Goal: Information Seeking & Learning: Find specific fact

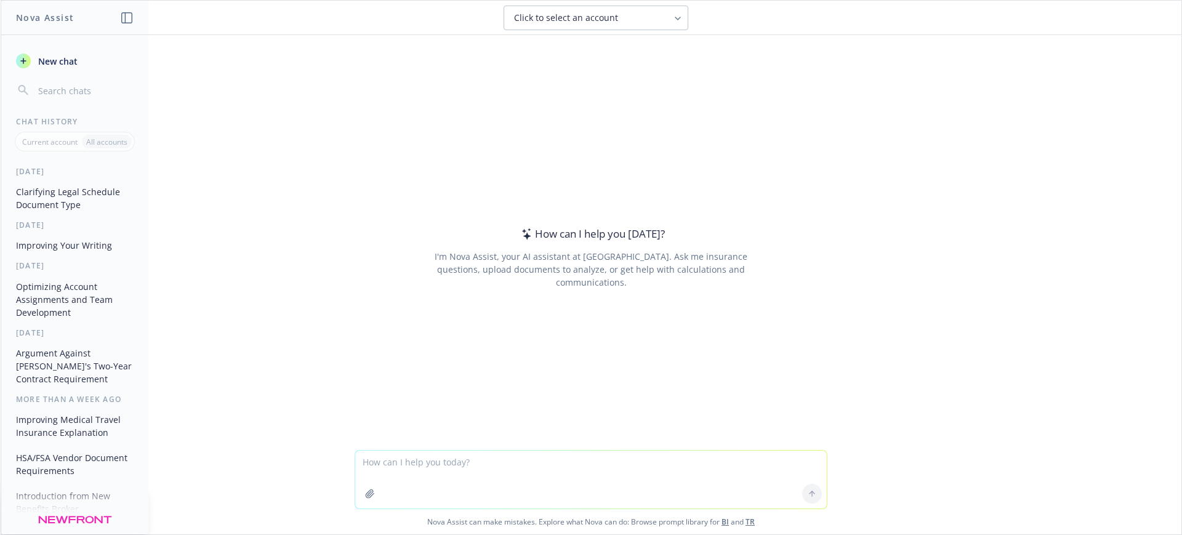
click at [371, 462] on textarea at bounding box center [591, 480] width 472 height 58
type textarea "what is the difference between these two docs or are they both the same?"
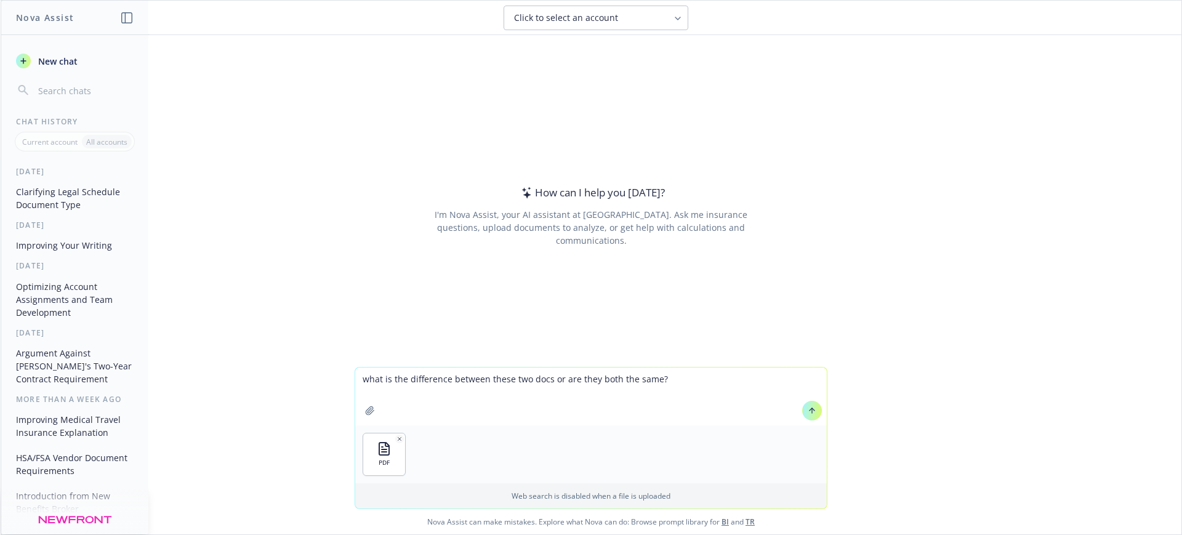
click at [809, 412] on icon at bounding box center [812, 410] width 9 height 9
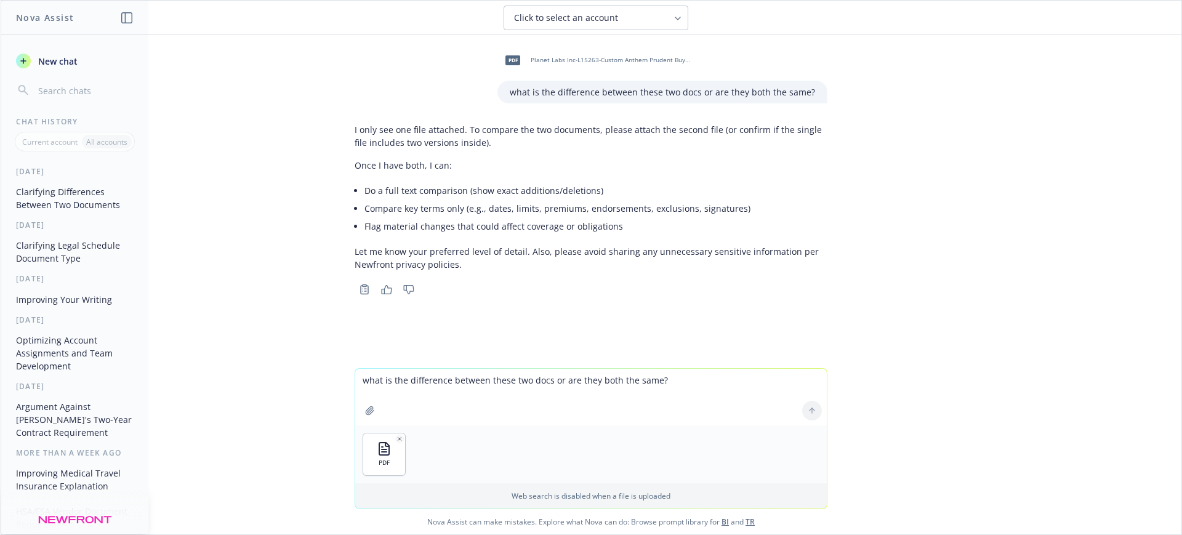
click at [700, 431] on div "PDF" at bounding box center [591, 454] width 472 height 58
click at [807, 410] on div at bounding box center [812, 411] width 30 height 30
click at [615, 372] on textarea "what is the difference between these two docs or are they both the same?" at bounding box center [591, 397] width 472 height 57
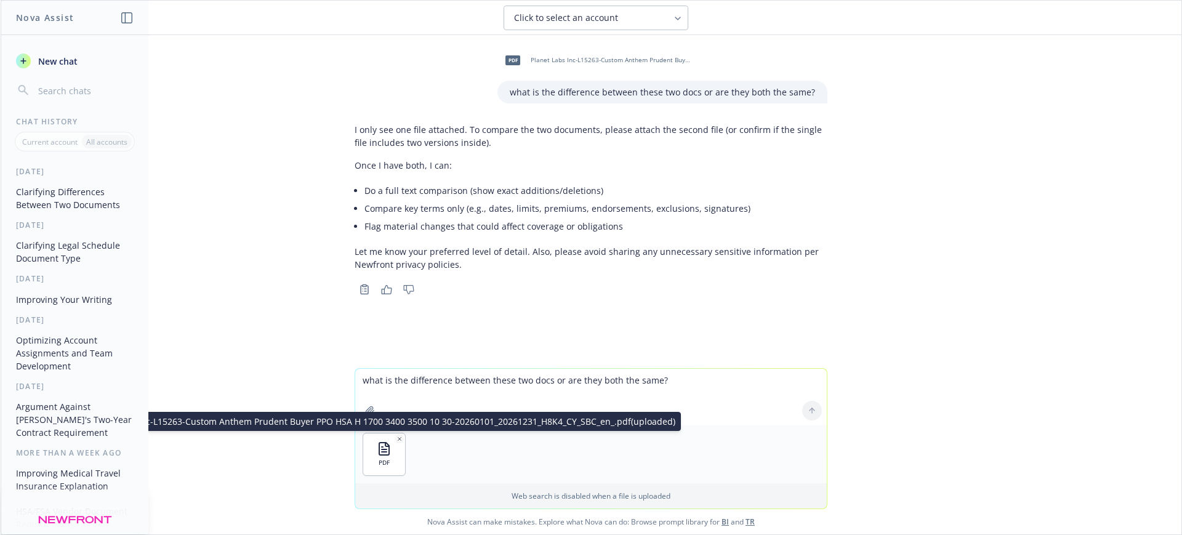
click at [397, 440] on icon "button" at bounding box center [400, 439] width 6 height 6
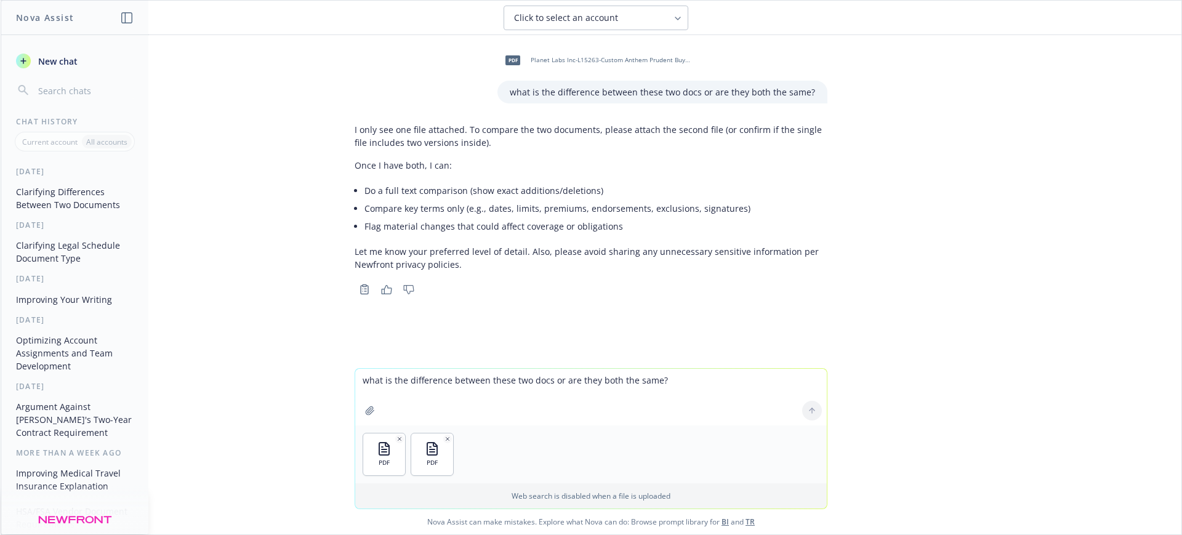
click at [557, 313] on div at bounding box center [590, 320] width 1161 height 15
click at [461, 308] on div "pdf Planet Labs Inc-L15263-Custom Anthem Prudent Buyer PPO HSA H 1700 3400 3500…" at bounding box center [591, 201] width 1181 height 333
click at [411, 340] on div "pdf Planet Labs Inc-L15263-Custom Anthem Prudent Buyer PPO HSA H 1700 3400 3500…" at bounding box center [591, 201] width 1181 height 333
click at [629, 308] on div "pdf Planet Labs Inc-L15263-Custom Anthem Prudent Buyer PPO HSA H 1700 3400 3500…" at bounding box center [591, 201] width 1181 height 333
drag, startPoint x: 810, startPoint y: 94, endPoint x: 501, endPoint y: 81, distance: 310.0
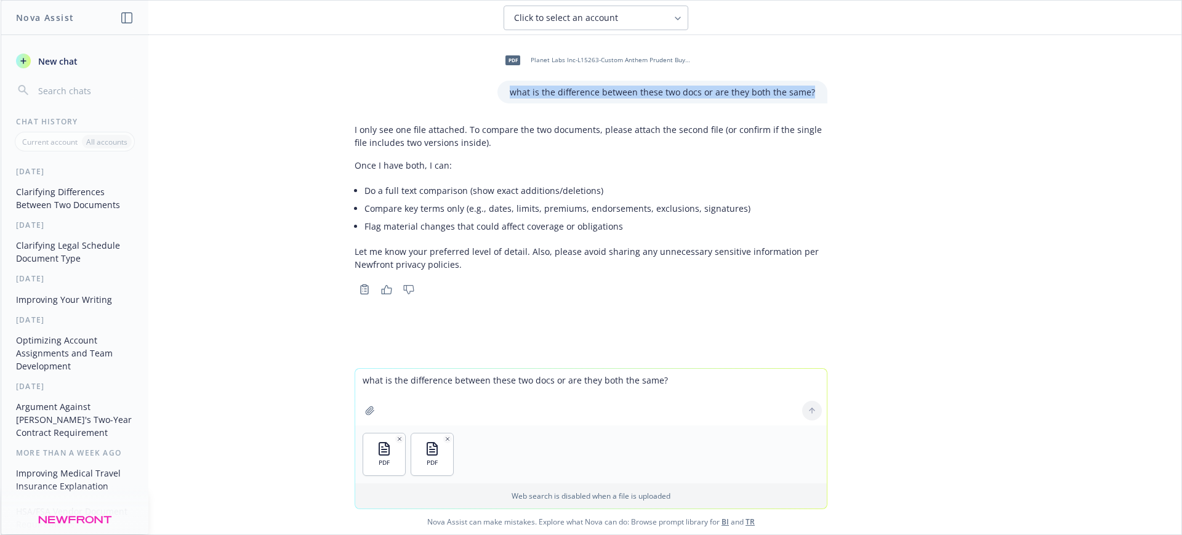
click at [501, 81] on div "what is the difference between these two docs or are they both the same?" at bounding box center [662, 92] width 330 height 23
copy p "what is the difference between these two docs or are they both the same?"
click at [79, 57] on button "New chat" at bounding box center [74, 61] width 127 height 22
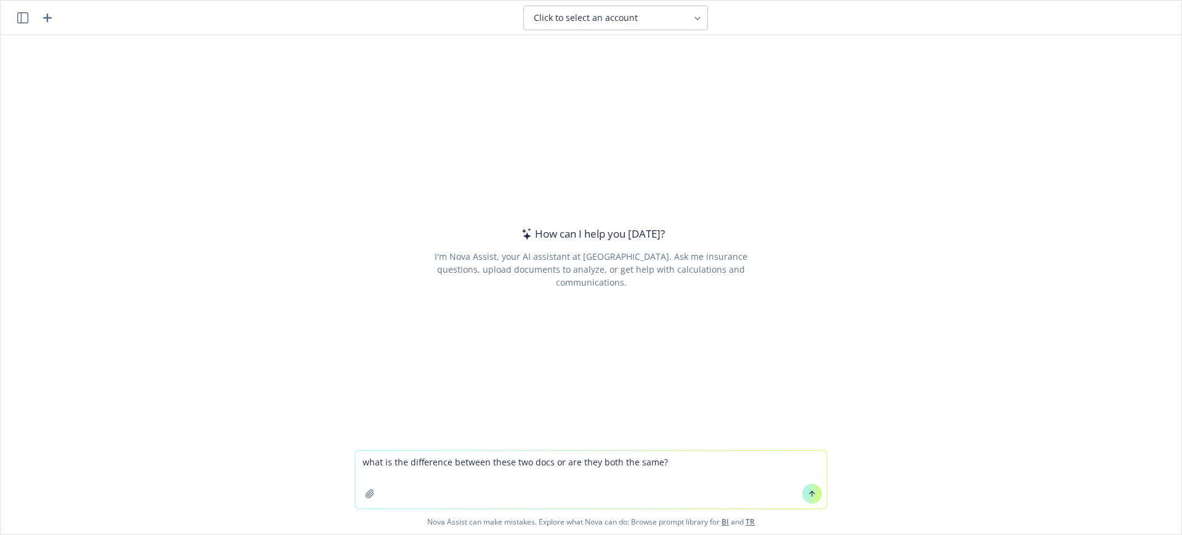
type textarea "what is the difference between these two docs or are they both the same?"
click at [365, 489] on icon "button" at bounding box center [370, 494] width 10 height 10
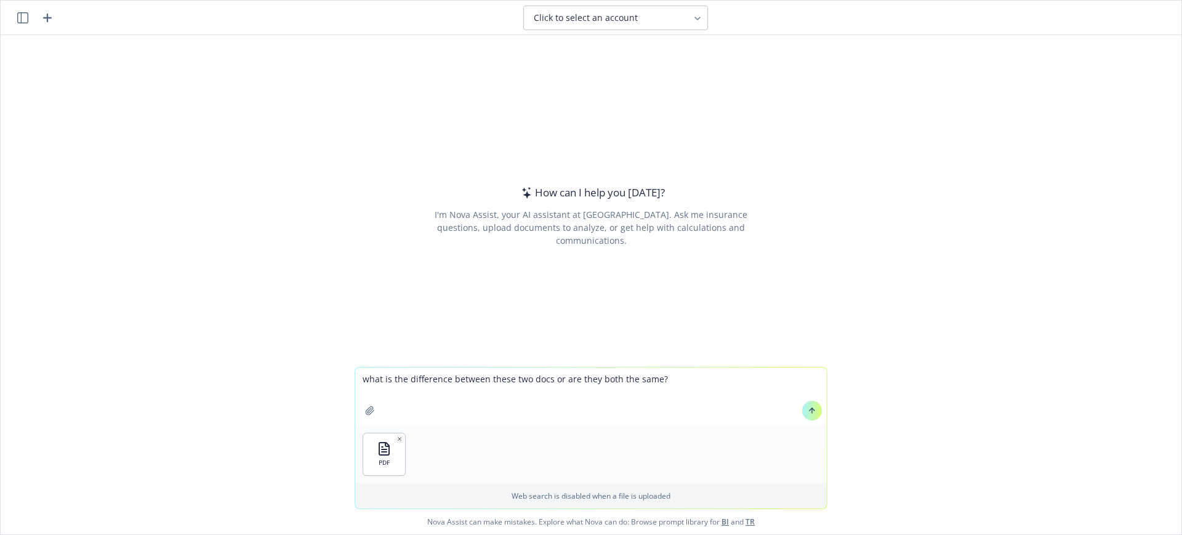
click at [360, 419] on button "button" at bounding box center [370, 411] width 20 height 20
click at [808, 408] on icon at bounding box center [812, 410] width 9 height 9
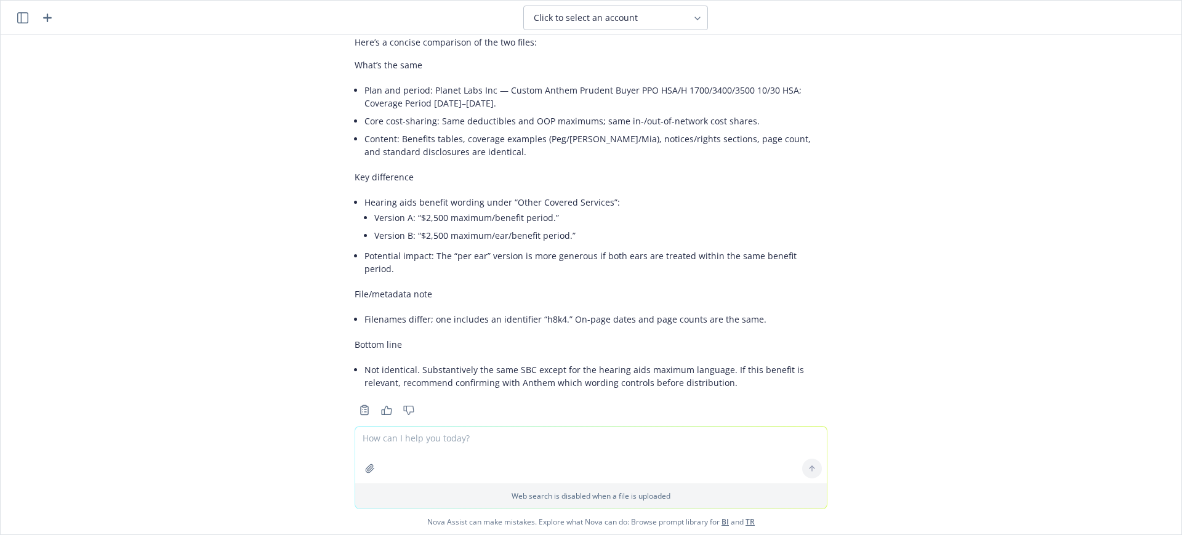
scroll to position [97, 0]
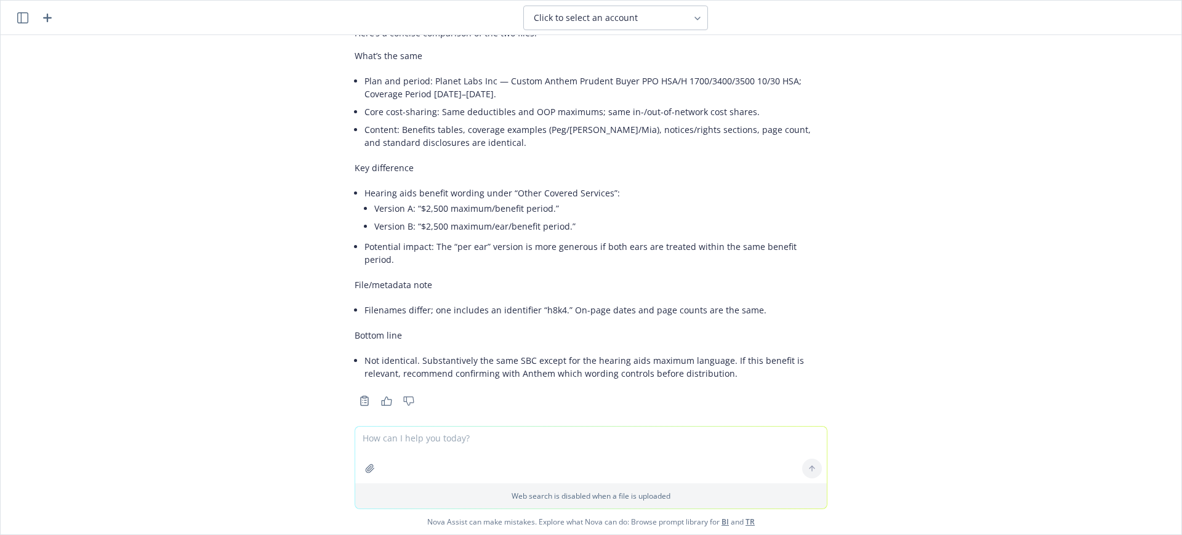
click at [975, 137] on div "pdf Planet Labs Inc-L15263-Custom Anthem Prudent Buyer PPO HSA H 1700 3400 3500…" at bounding box center [591, 230] width 1181 height 391
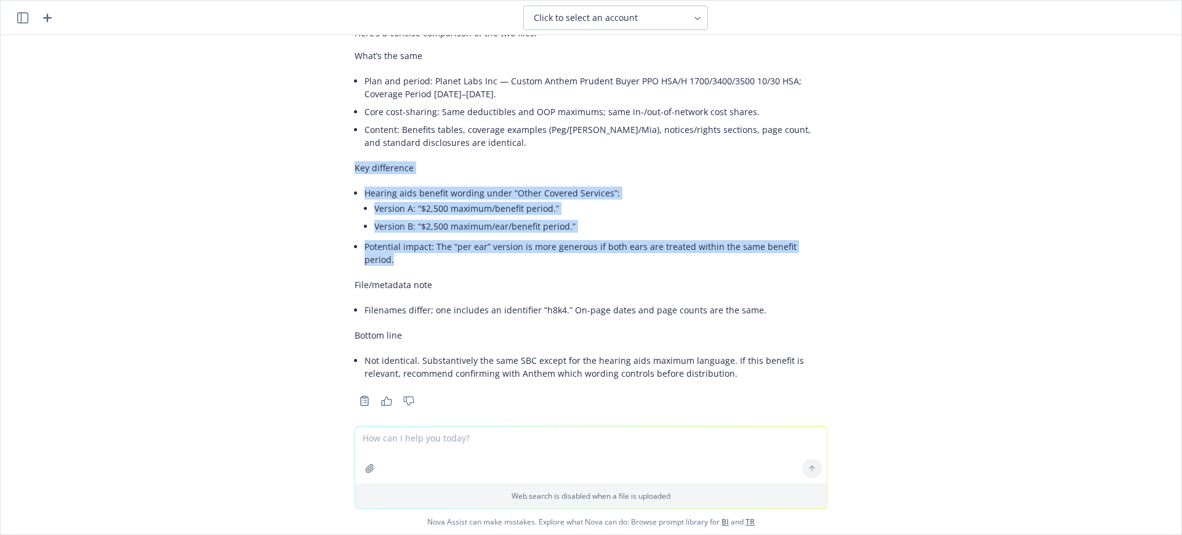
drag, startPoint x: 814, startPoint y: 244, endPoint x: 340, endPoint y: 174, distance: 479.2
click at [345, 174] on div "Here’s a concise comparison of the two files: What’s the same Plan and period: …" at bounding box center [591, 216] width 493 height 388
copy div "Key difference Hearing aids benefit wording under “Other Covered Services”: Ver…"
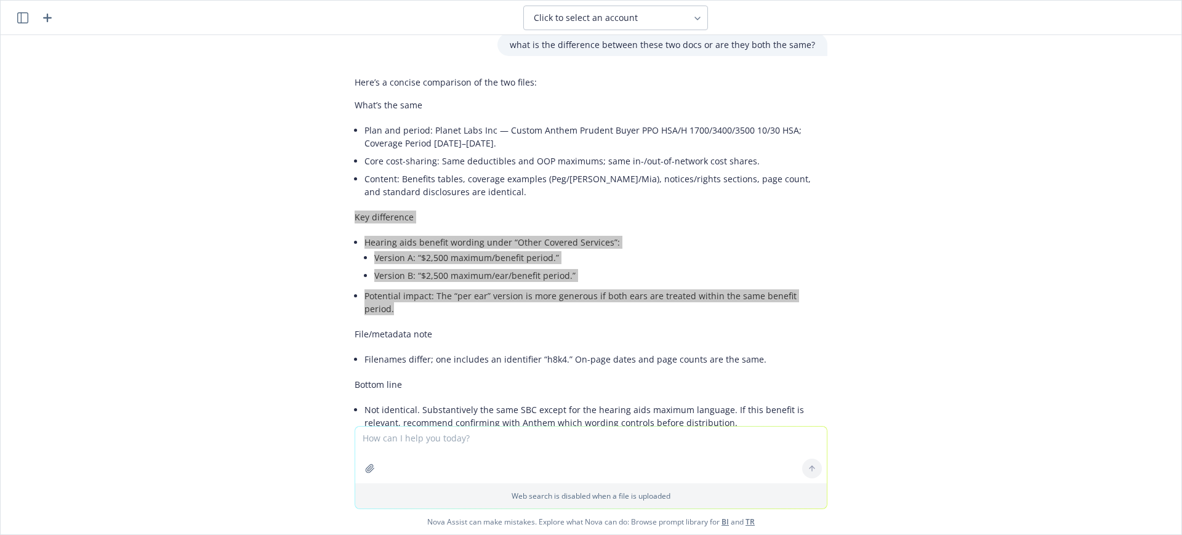
scroll to position [0, 0]
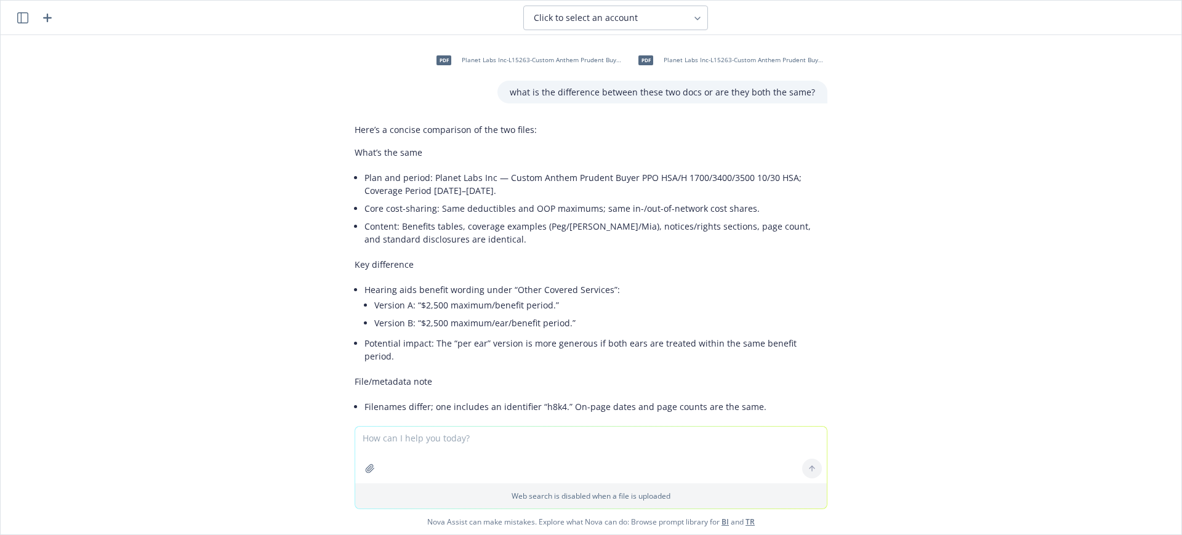
click at [465, 59] on span "Planet Labs Inc-L15263-Custom Anthem Prudent Buyer PPO HSA H 1700 3400 3500 10 …" at bounding box center [542, 60] width 161 height 8
